Goal: Check status: Check status

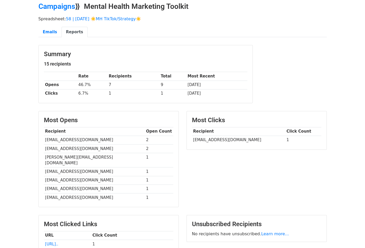
scroll to position [23, 0]
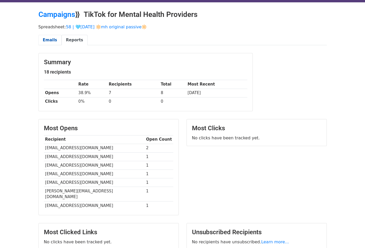
scroll to position [15, 0]
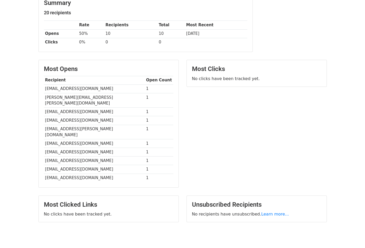
scroll to position [83, 0]
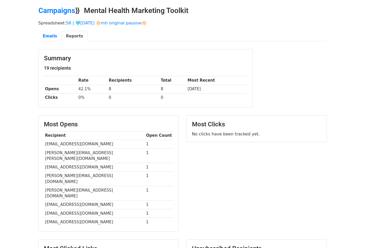
scroll to position [18, 0]
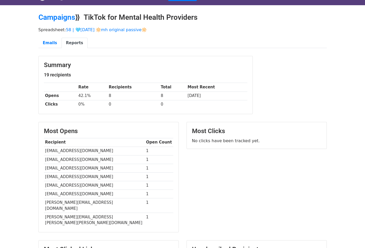
scroll to position [13, 0]
